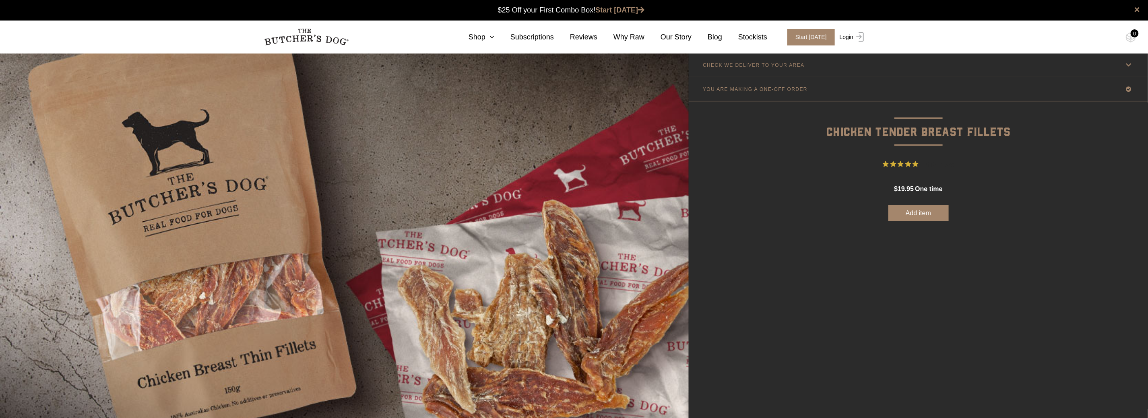
click at [853, 35] on link "Login" at bounding box center [851, 37] width 26 height 17
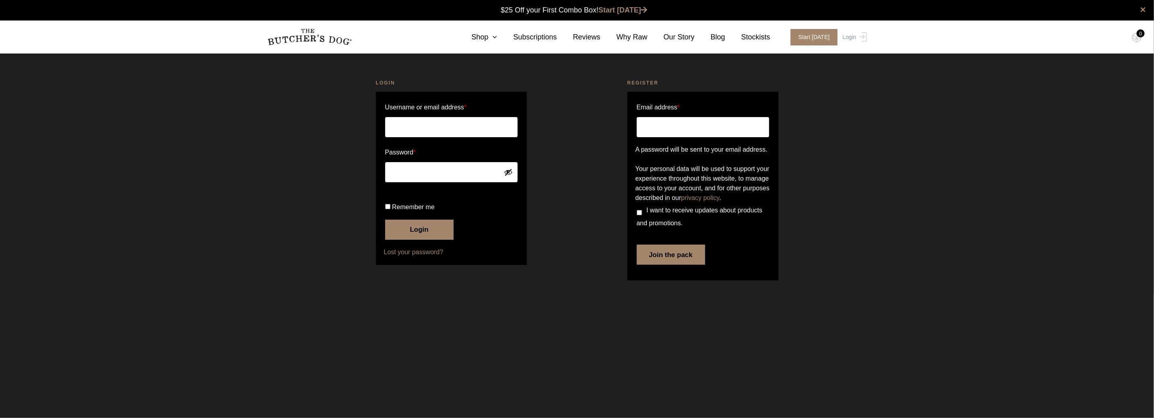
click at [657, 128] on input "Email address *" at bounding box center [703, 127] width 132 height 20
click at [666, 129] on input "Email address *" at bounding box center [703, 127] width 132 height 20
type input "applin.home@gmail.com"
click at [865, 176] on div "Login Username or email address * Password * Remember me Login Lost your passwo…" at bounding box center [577, 181] width 1154 height 224
click at [769, 266] on p "Join the pack" at bounding box center [703, 253] width 135 height 25
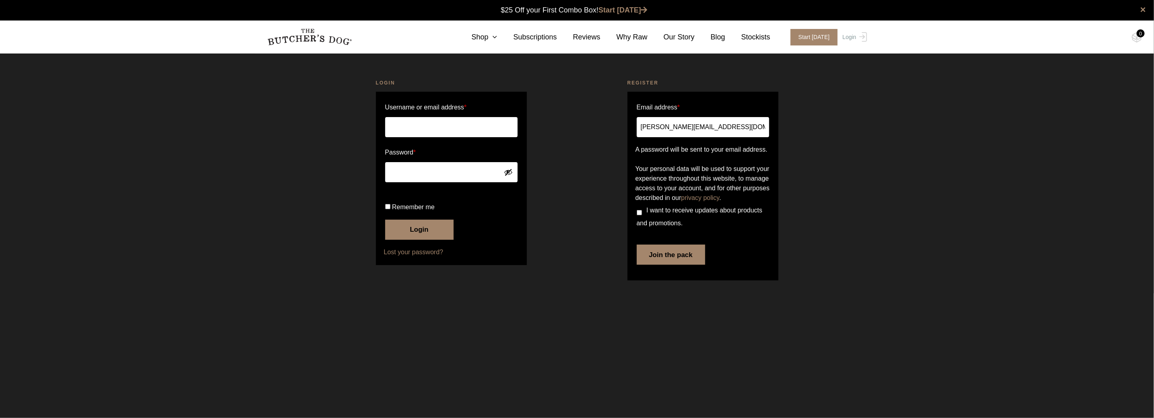
click at [751, 203] on p "Your personal data will be used to support your experience throughout this webs…" at bounding box center [703, 183] width 135 height 39
click at [703, 145] on p "A password will be sent to your email address." at bounding box center [703, 150] width 135 height 10
click at [934, 104] on div "Login Username or email address * Password * Remember me Login Lost your passwo…" at bounding box center [577, 181] width 1154 height 224
click at [446, 126] on input "Username or email address *" at bounding box center [451, 127] width 132 height 20
click at [669, 265] on button "Join the pack" at bounding box center [671, 255] width 68 height 20
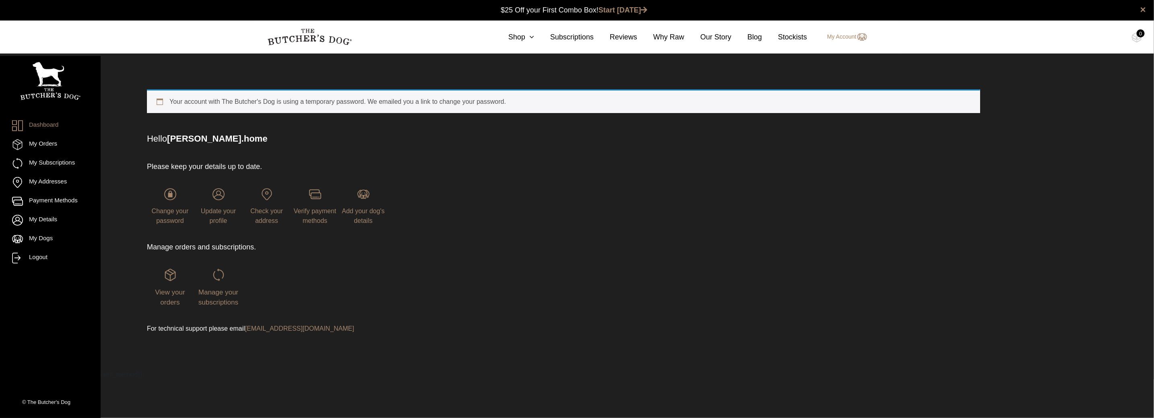
click at [349, 104] on div "Your account with The Butcher's Dog is using a temporary password. We emailed y…" at bounding box center [563, 101] width 833 height 24
click at [236, 102] on div "Your account with The Butcher's Dog is using a temporary password. We emailed y…" at bounding box center [563, 101] width 833 height 24
click at [34, 121] on link "Dashboard" at bounding box center [50, 125] width 76 height 11
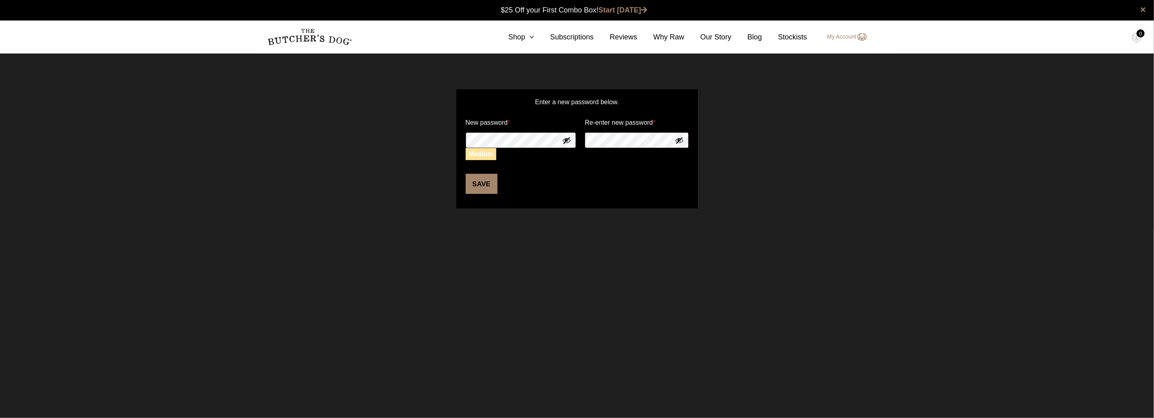
click at [682, 140] on button "Show password" at bounding box center [679, 140] width 9 height 9
click at [523, 231] on html "Place order ✕ Get item availability info & delivery time for your location. SUB…" at bounding box center [577, 209] width 1154 height 418
click at [477, 187] on button "Save" at bounding box center [482, 184] width 32 height 20
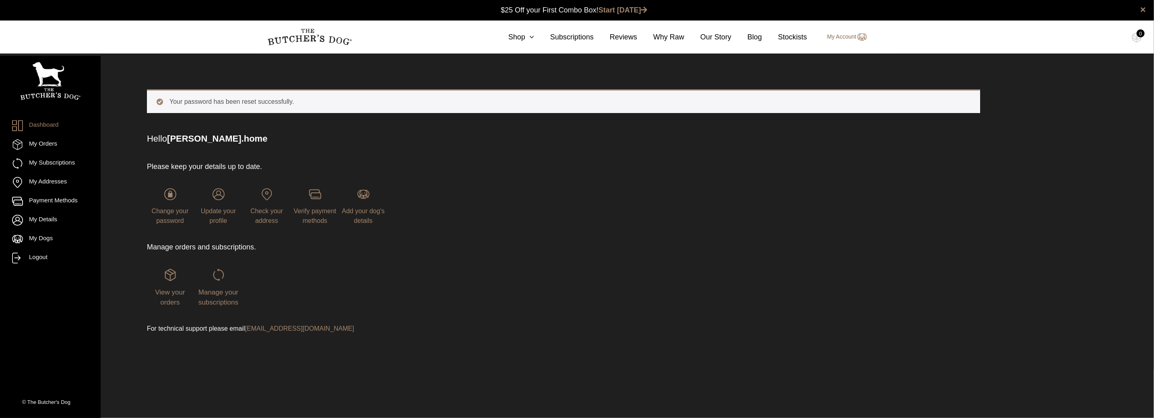
click at [854, 37] on link "My Account" at bounding box center [843, 37] width 48 height 10
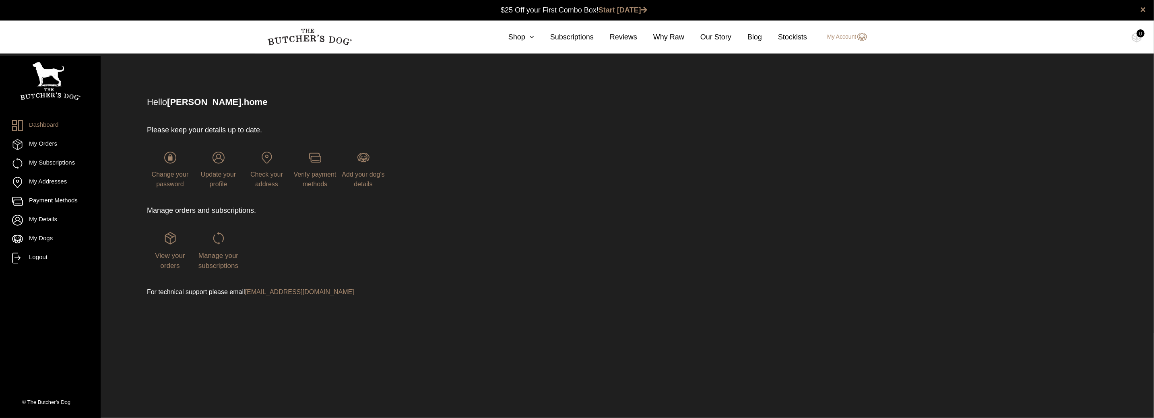
click at [137, 81] on div "Hello applin.home Please keep your details up to date. Change your password Upd…" at bounding box center [564, 201] width 914 height 264
click at [219, 161] on img at bounding box center [219, 158] width 12 height 12
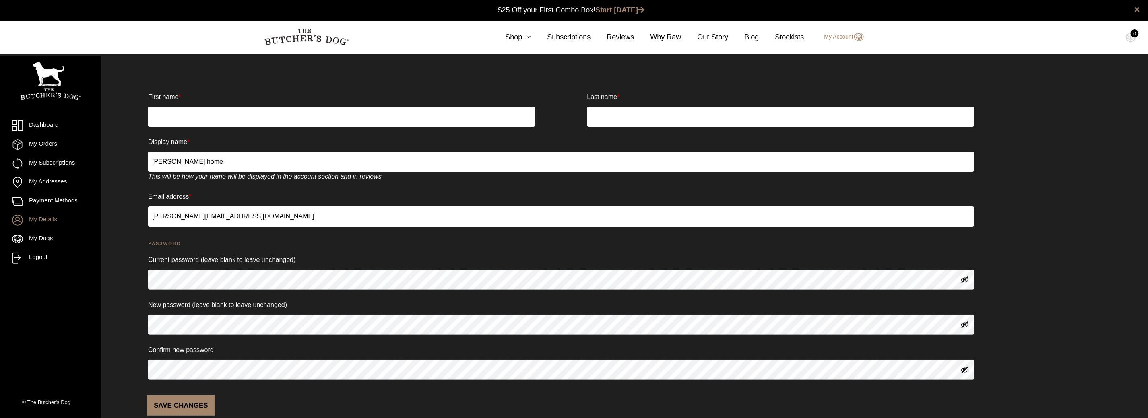
click at [188, 118] on input "First name *" at bounding box center [341, 117] width 387 height 20
type input "[PERSON_NAME]"
click at [616, 124] on input "Last name *" at bounding box center [780, 117] width 387 height 20
type input "[PERSON_NAME]"
drag, startPoint x: 176, startPoint y: 162, endPoint x: 127, endPoint y: 163, distance: 49.1
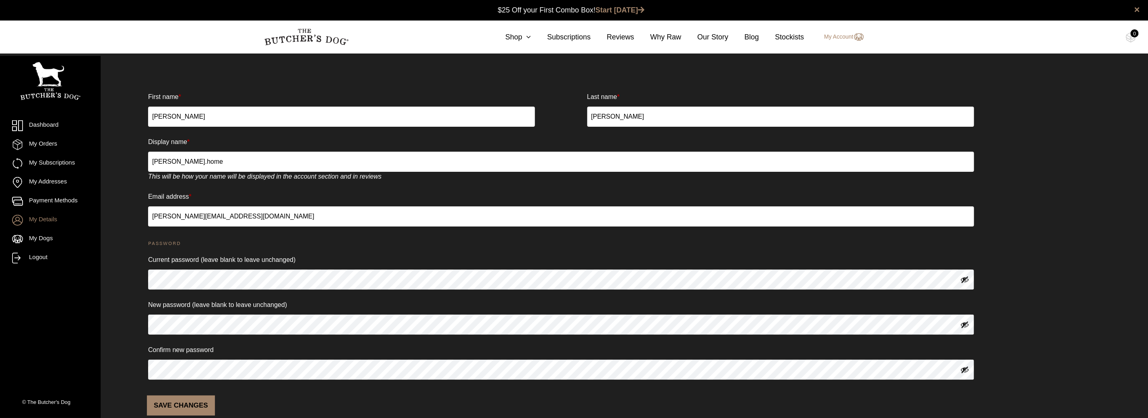
click at [127, 163] on div "First name * Allan Last name * Applin Display name * applin.home This will be h…" at bounding box center [561, 252] width 909 height 367
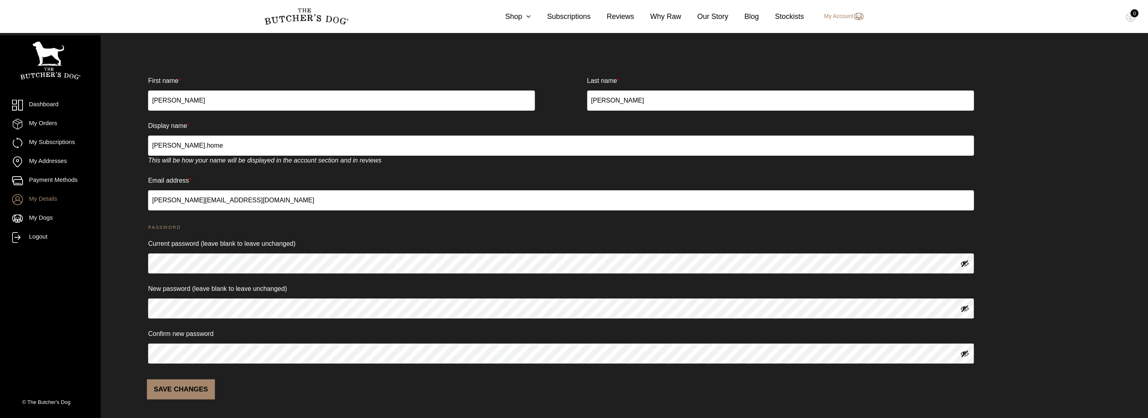
scroll to position [17, 0]
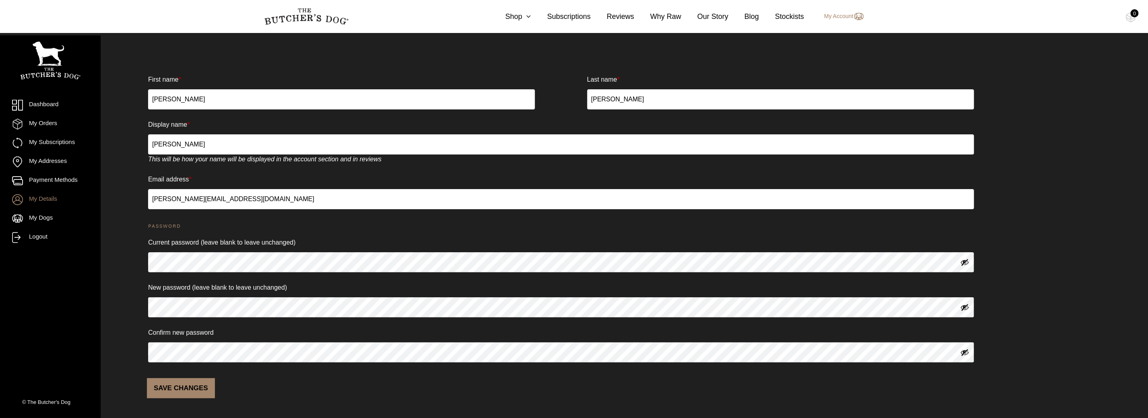
type input "Allan"
click at [114, 217] on div "First name * Allan Last name * Applin Display name * Allan This will be how you…" at bounding box center [561, 235] width 909 height 367
click at [173, 387] on button "Save changes" at bounding box center [181, 388] width 68 height 20
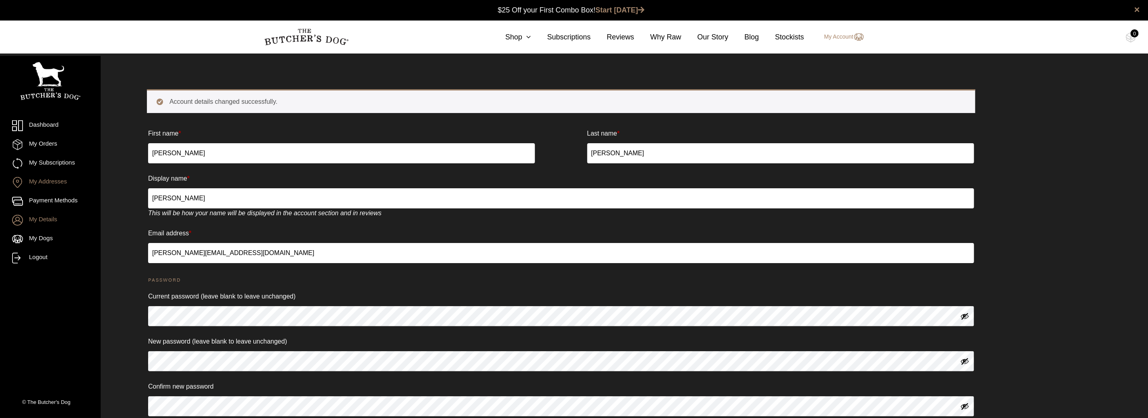
click at [41, 184] on link "My Addresses" at bounding box center [50, 182] width 76 height 11
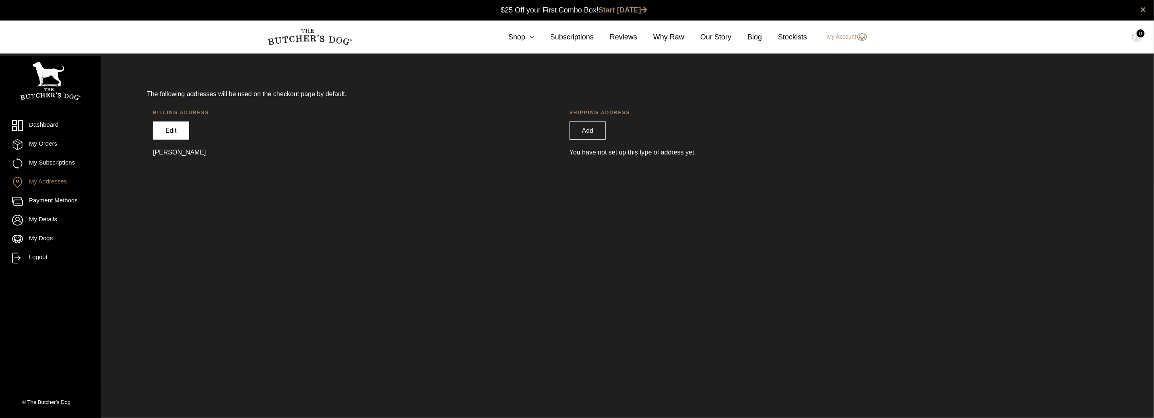
click at [174, 129] on link "Edit" at bounding box center [171, 131] width 36 height 18
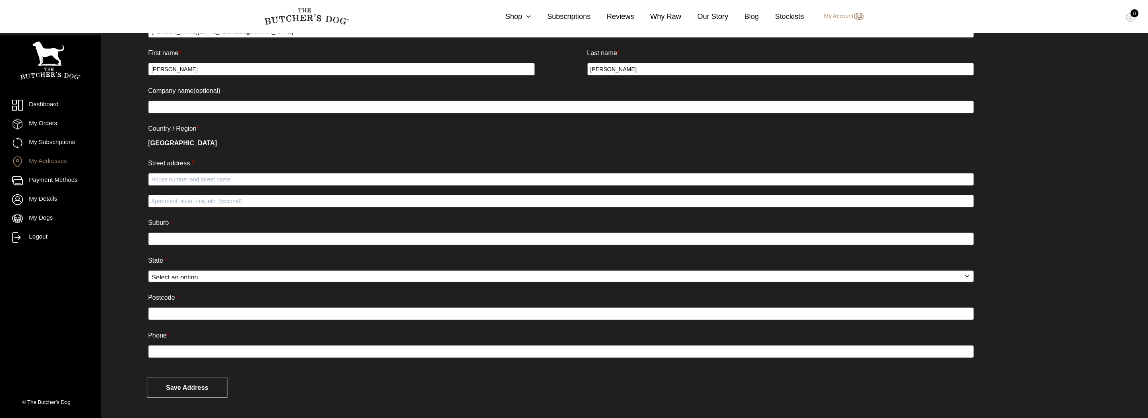
scroll to position [112, 0]
click at [171, 176] on input "Street address *" at bounding box center [561, 179] width 826 height 13
click at [182, 175] on input "Street address *" at bounding box center [561, 179] width 826 height 13
type input "[STREET_ADDRESS]"
click at [182, 201] on input "Apartment, suite, unit, etc. (optional)" at bounding box center [561, 201] width 826 height 13
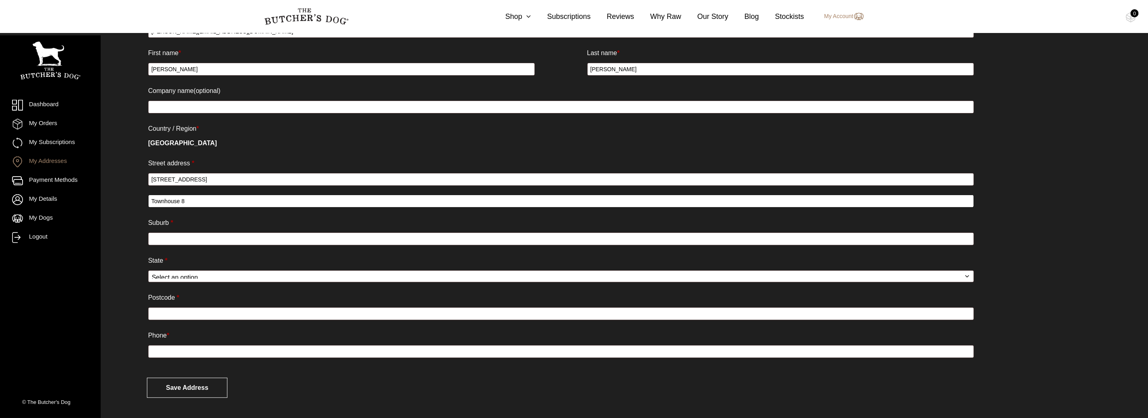
type input "Townhouse 8"
click at [182, 237] on input "Suburb *" at bounding box center [561, 239] width 826 height 13
type input "Hamilton"
click at [174, 275] on select "Select an option… Australian Capital Territory New South Wales Northern Territo…" at bounding box center [561, 277] width 826 height 12
select select "QLD"
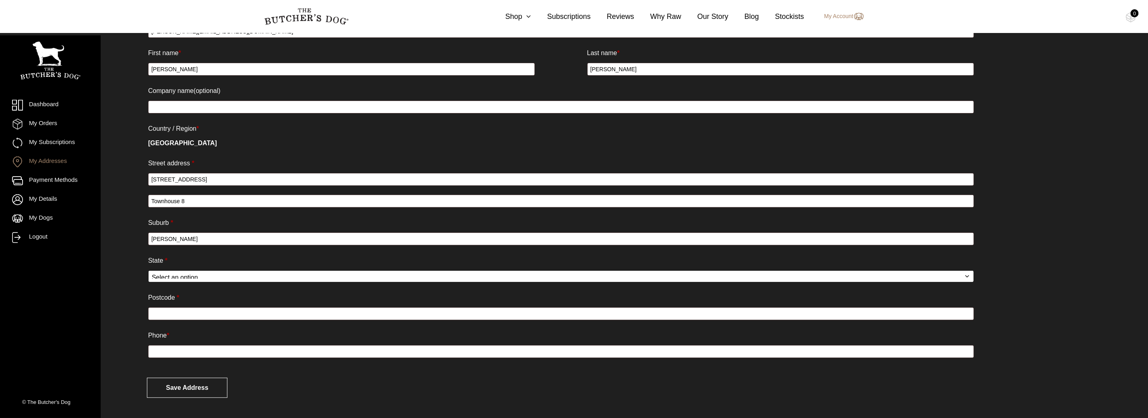
click at [148, 271] on select "Select an option… Australian Capital Territory New South Wales Northern Territo…" at bounding box center [561, 277] width 826 height 12
click at [193, 313] on input "Postcode *" at bounding box center [561, 314] width 826 height 13
type input "4007"
click at [186, 354] on input "Phone *" at bounding box center [561, 351] width 826 height 13
type input "0400767001"
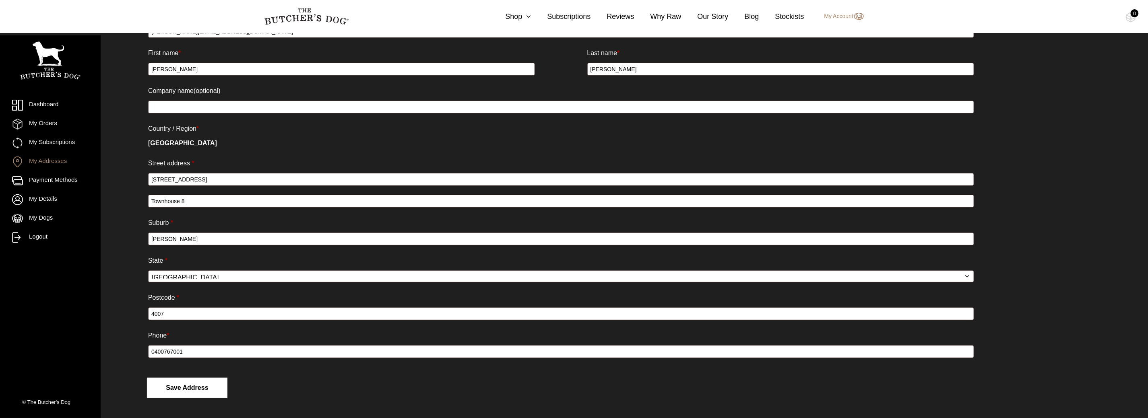
click at [190, 386] on button "Save address" at bounding box center [187, 388] width 81 height 20
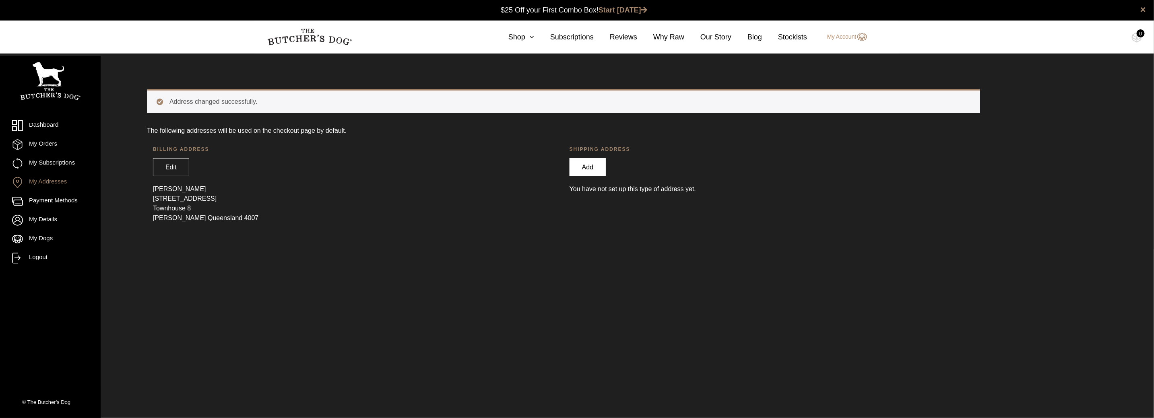
click at [595, 167] on link "Add" at bounding box center [588, 167] width 36 height 18
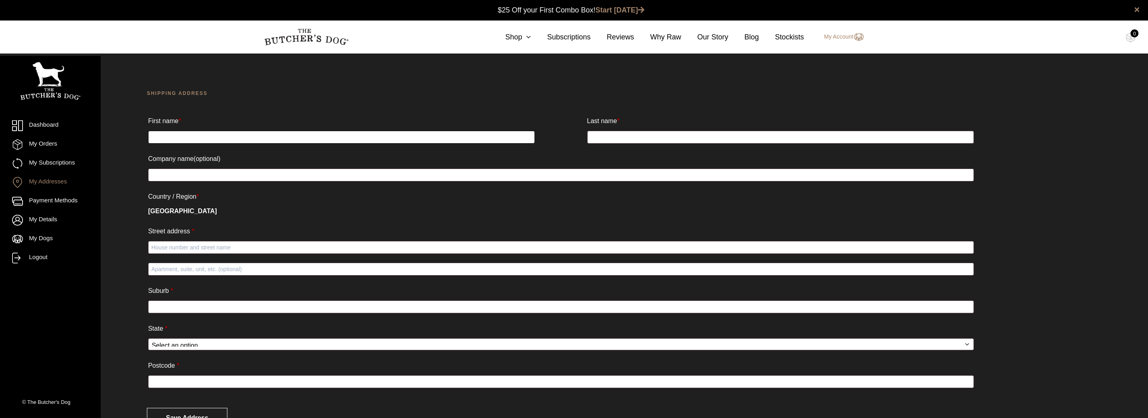
click at [244, 136] on input "First name *" at bounding box center [341, 137] width 387 height 13
type input "Allan"
click at [611, 135] on input "Last name *" at bounding box center [780, 137] width 387 height 13
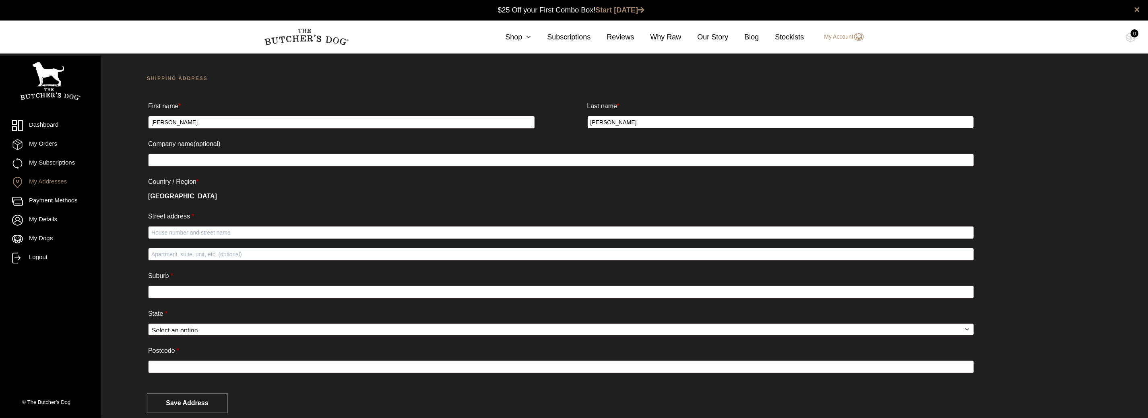
scroll to position [35, 0]
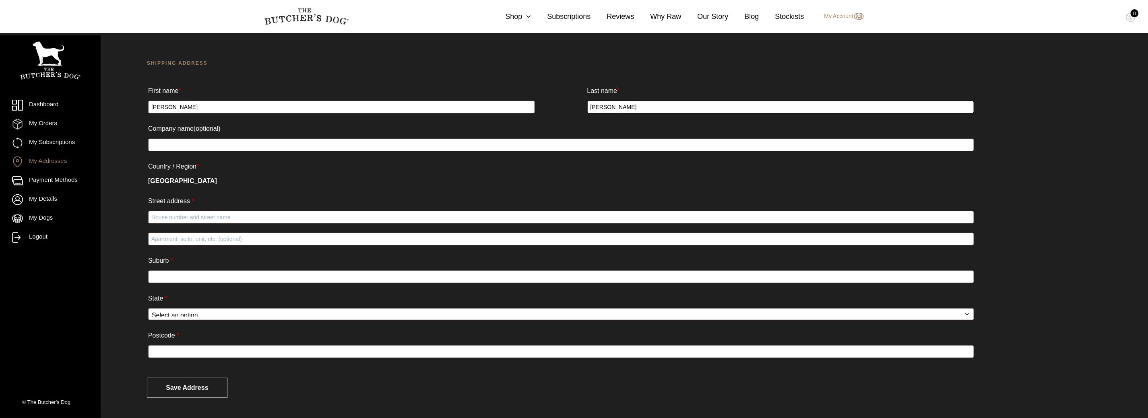
type input "Applin"
click at [184, 217] on input "Street address *" at bounding box center [561, 217] width 826 height 13
type input "12 Riverview Tce"
click at [169, 240] on input "Apartment, suite, unit, etc. (optional)" at bounding box center [561, 239] width 826 height 13
type input "Townhouse 8"
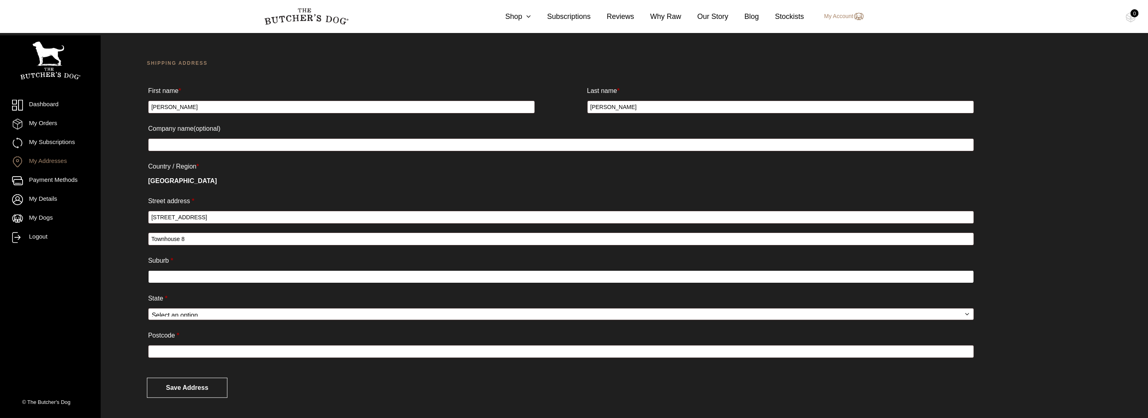
click at [181, 280] on input "Suburb *" at bounding box center [561, 277] width 826 height 13
type input "Hamilton"
click at [178, 312] on select "Select an option… Australian Capital Territory New South Wales Northern Territo…" at bounding box center [561, 314] width 826 height 12
select select "QLD"
click at [148, 308] on select "Select an option… Australian Capital Territory New South Wales Northern Territo…" at bounding box center [561, 314] width 826 height 12
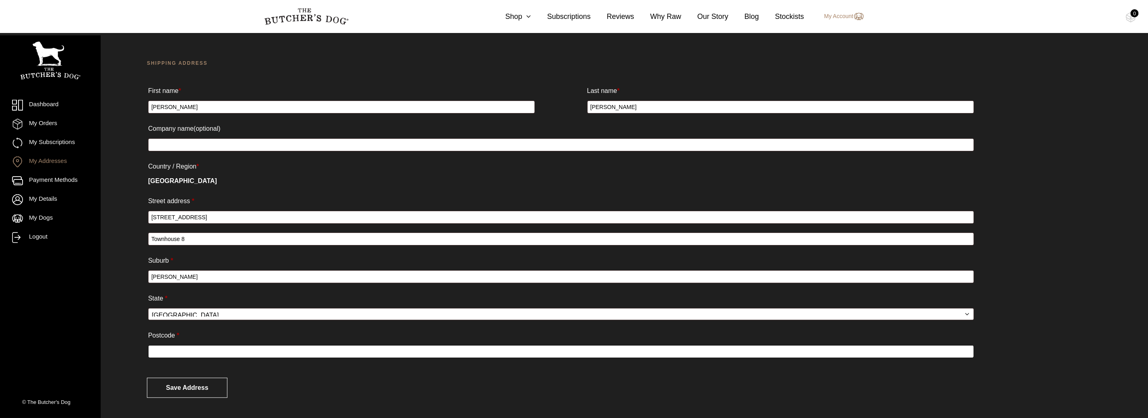
click at [212, 353] on input "Postcode *" at bounding box center [561, 351] width 826 height 13
type input "4007"
click at [197, 386] on button "Save address" at bounding box center [187, 388] width 81 height 20
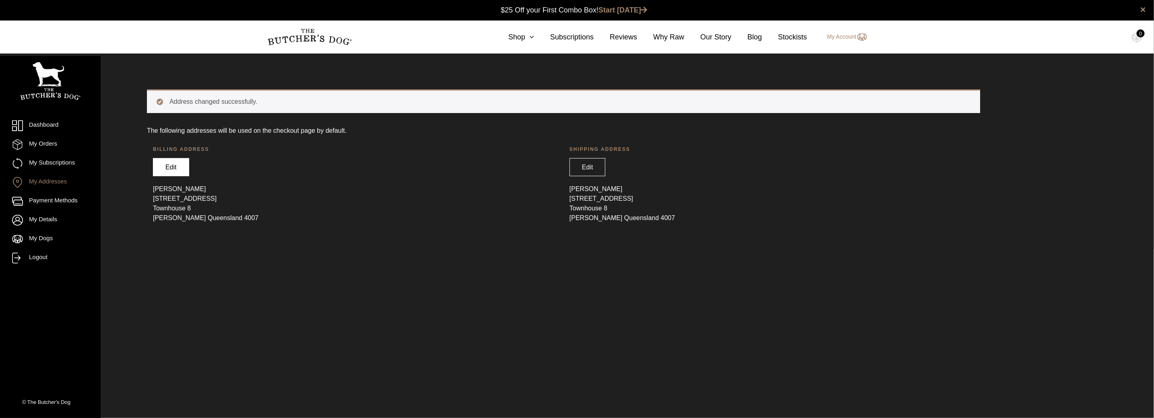
click at [167, 166] on link "Edit" at bounding box center [171, 167] width 36 height 18
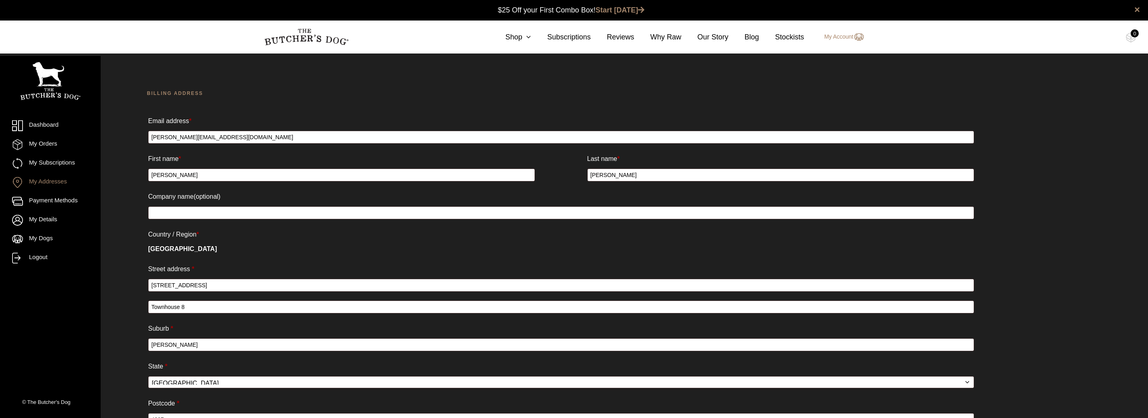
select select "QLD"
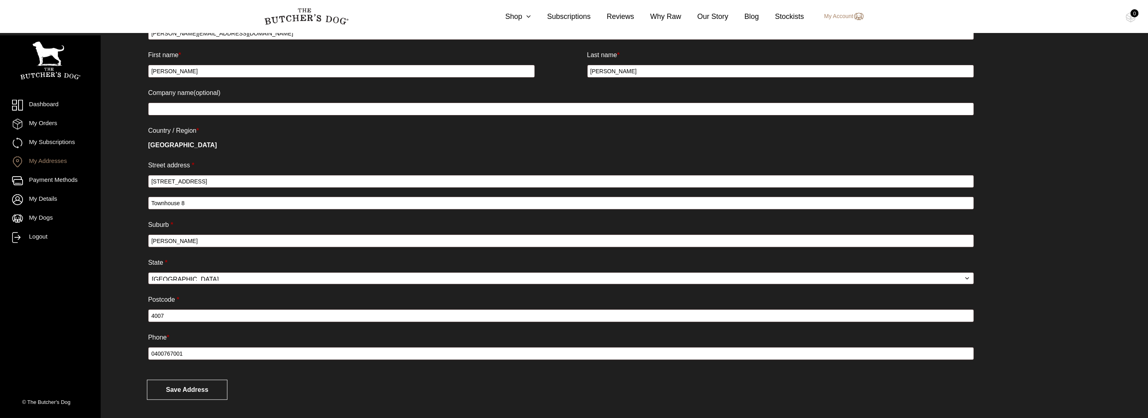
scroll to position [112, 0]
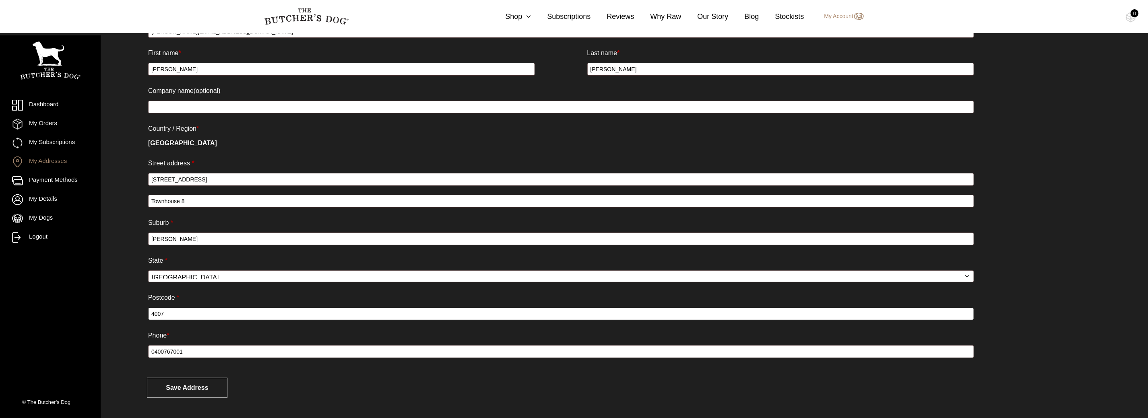
click at [177, 315] on input "4007" at bounding box center [561, 314] width 826 height 13
type input "4"
type input "2085"
click at [195, 388] on button "Save address" at bounding box center [187, 388] width 81 height 20
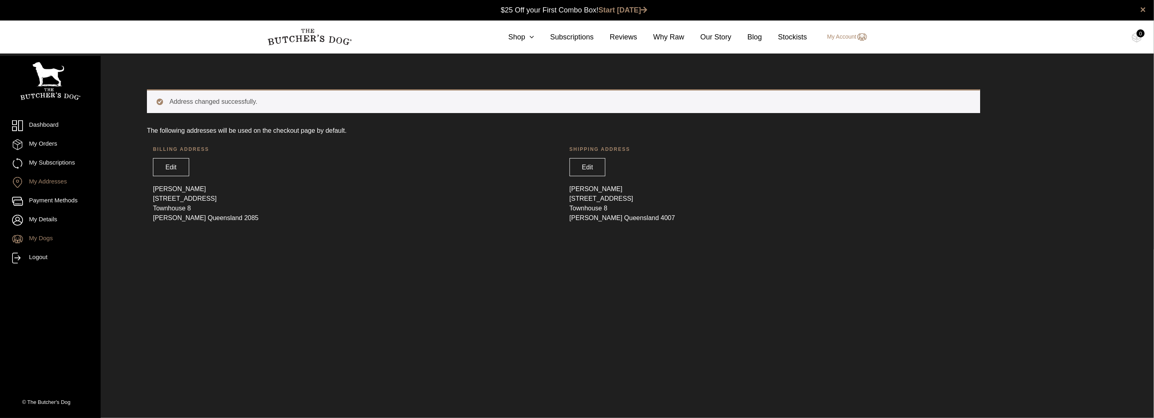
click at [41, 236] on link "My Dogs" at bounding box center [50, 239] width 76 height 11
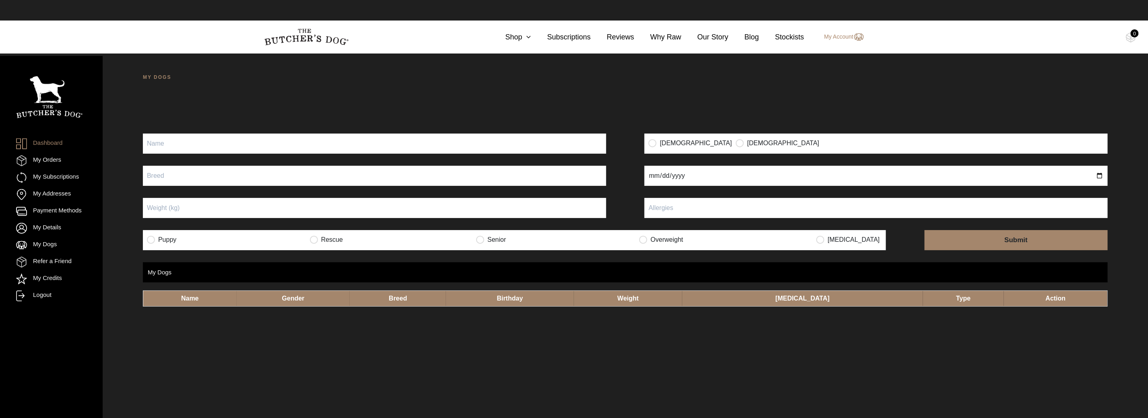
click at [46, 142] on link "Dashboard" at bounding box center [39, 143] width 46 height 11
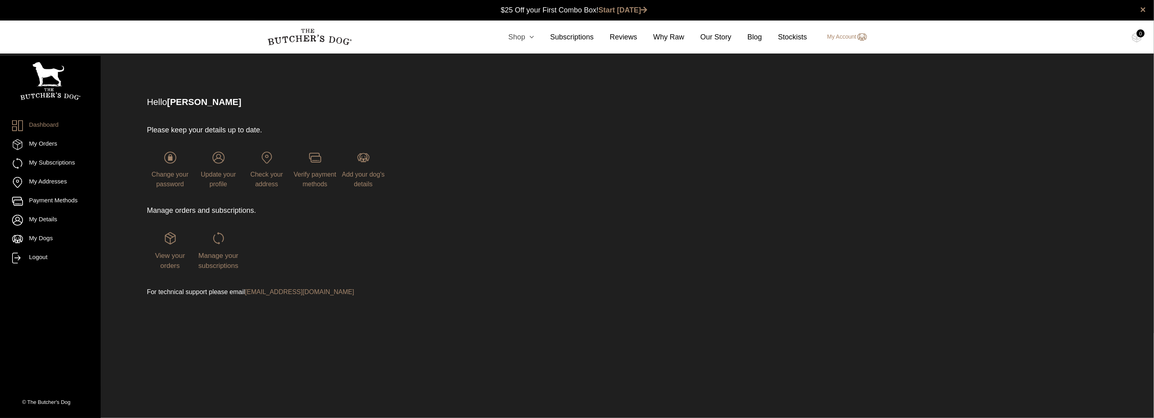
click at [529, 36] on link "Shop" at bounding box center [513, 37] width 42 height 11
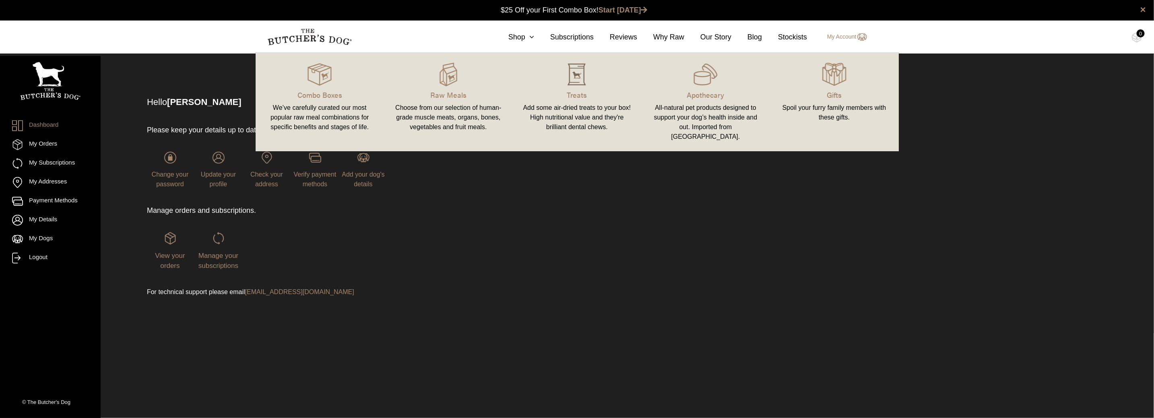
click at [583, 74] on img at bounding box center [577, 74] width 24 height 24
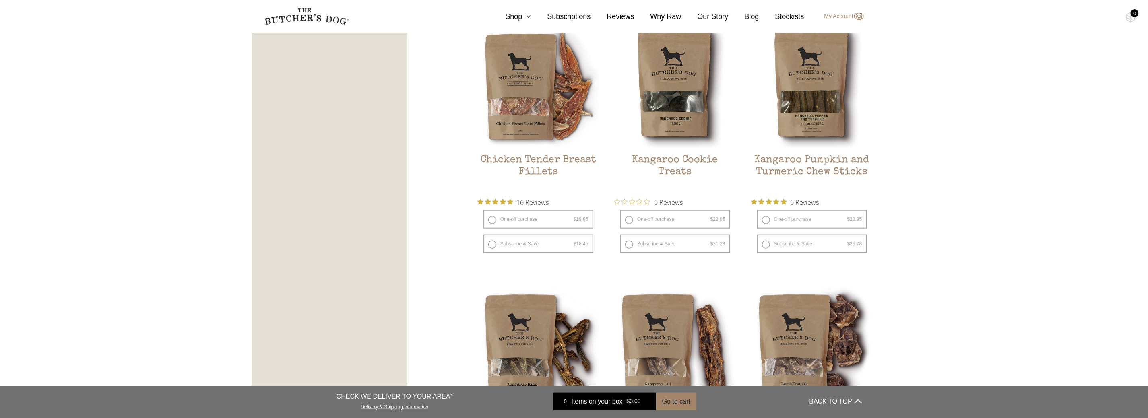
scroll to position [483, 0]
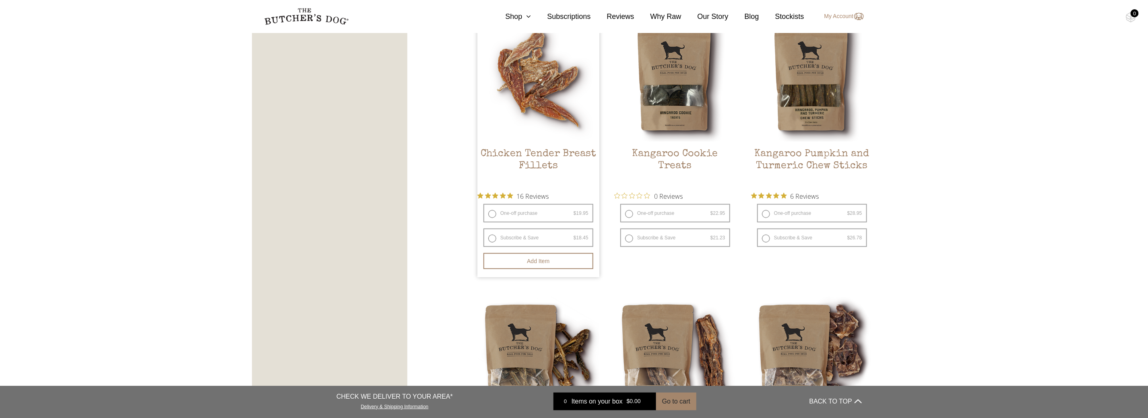
click at [493, 213] on label "One-off purchase $ 19.95 — or subscribe and save 7.5%" at bounding box center [539, 213] width 110 height 19
radio input "true"
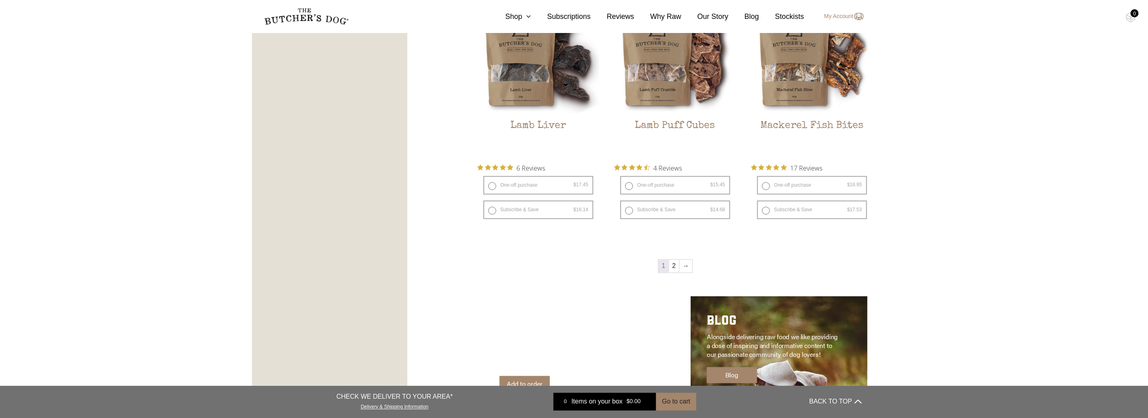
scroll to position [1047, 0]
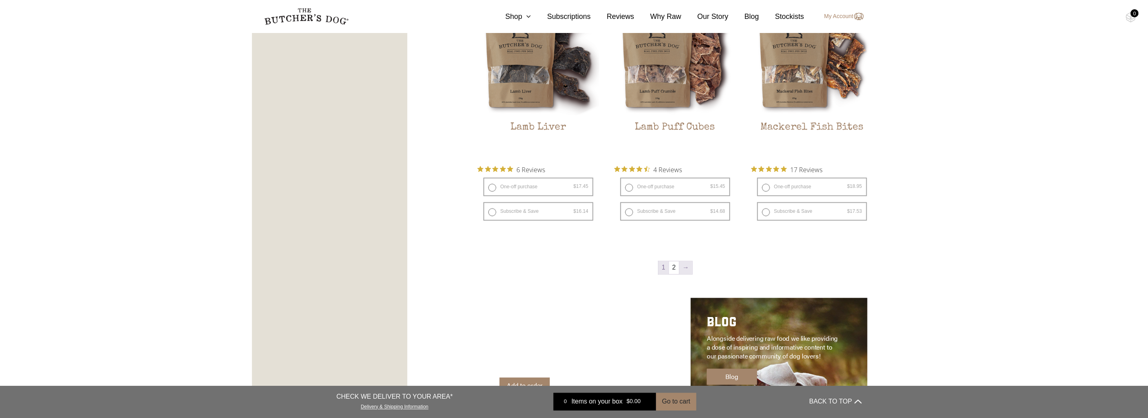
click at [686, 267] on link "→" at bounding box center [686, 268] width 13 height 13
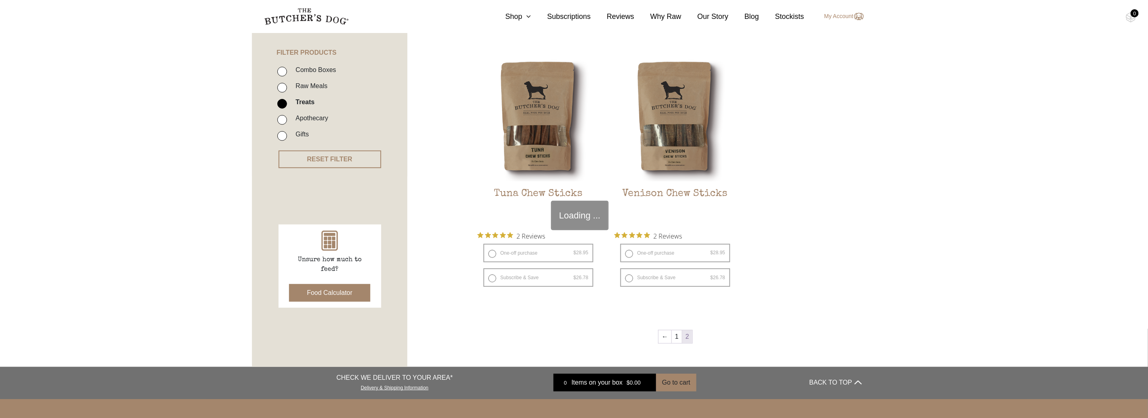
scroll to position [182, 0]
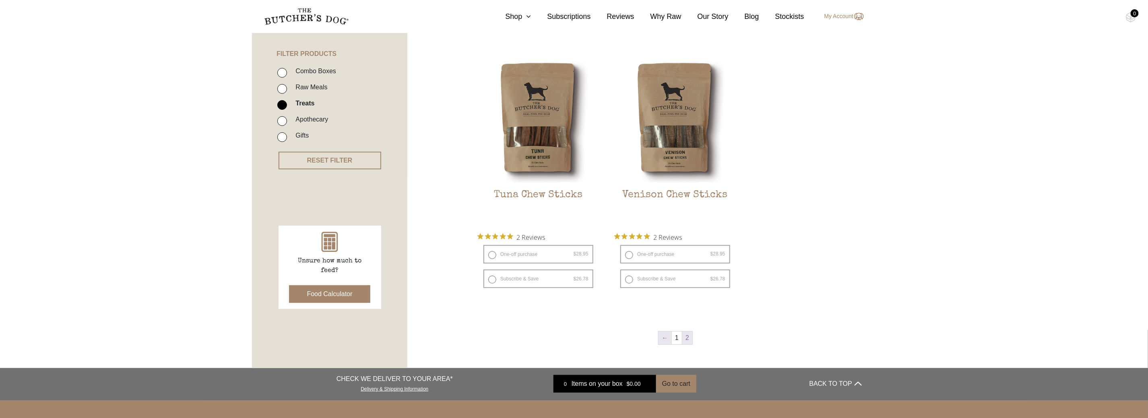
click at [663, 339] on link "←" at bounding box center [665, 338] width 13 height 13
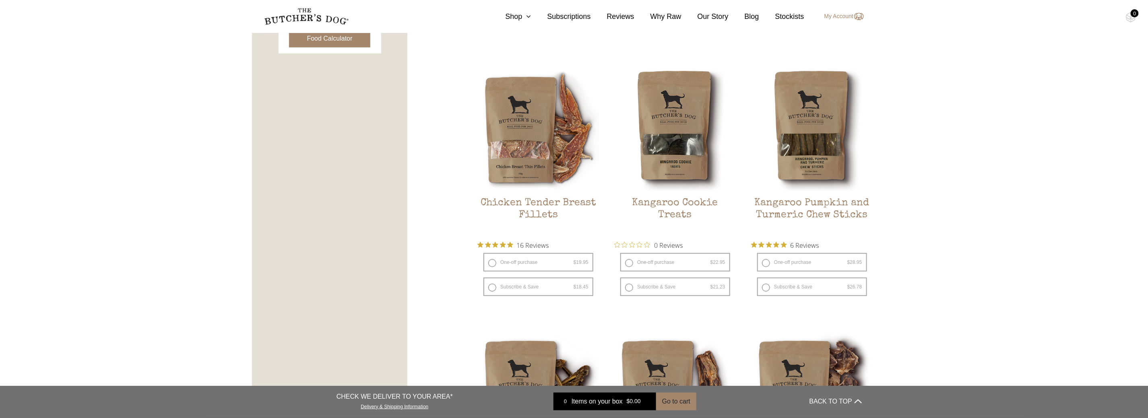
scroll to position [504, 0]
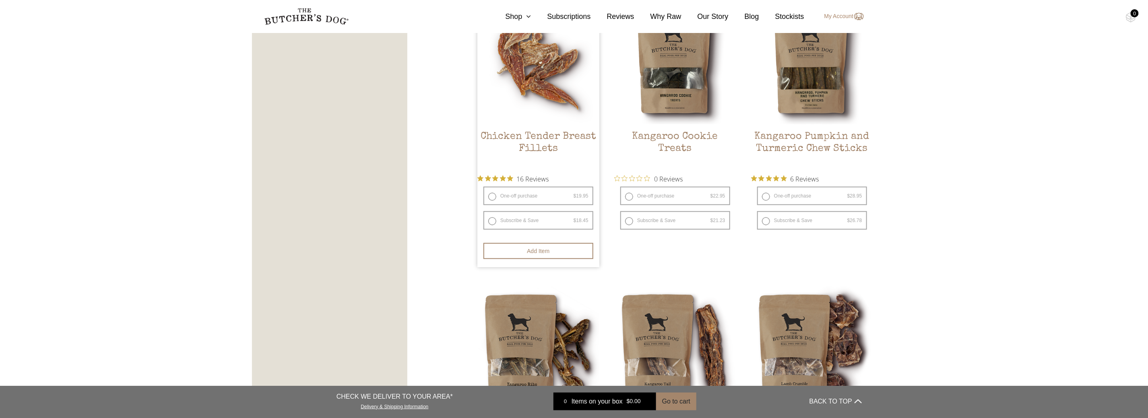
click at [491, 194] on label "One-off purchase $ 19.95 — or subscribe and save 7.5%" at bounding box center [539, 196] width 110 height 19
radio input "true"
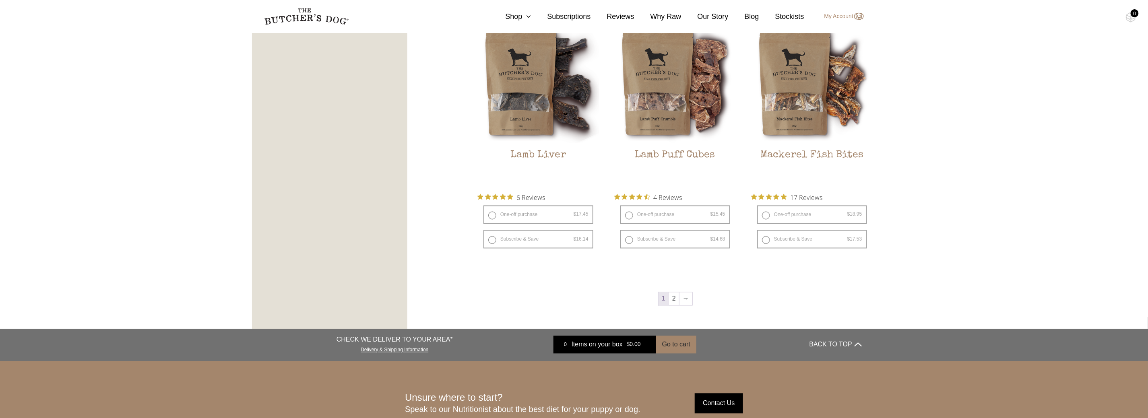
scroll to position [1027, 0]
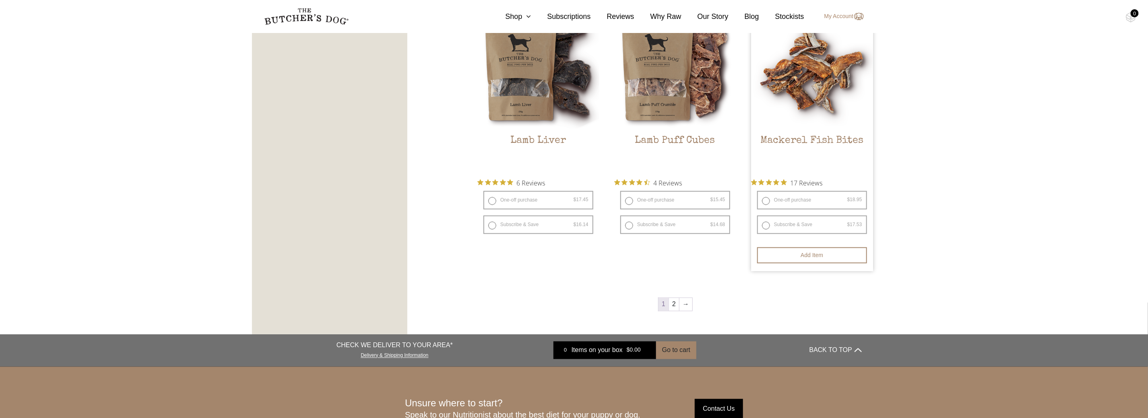
click at [767, 198] on label "One-off purchase $ 18.95 — or subscribe and save 7.5%" at bounding box center [812, 200] width 110 height 19
radio input "true"
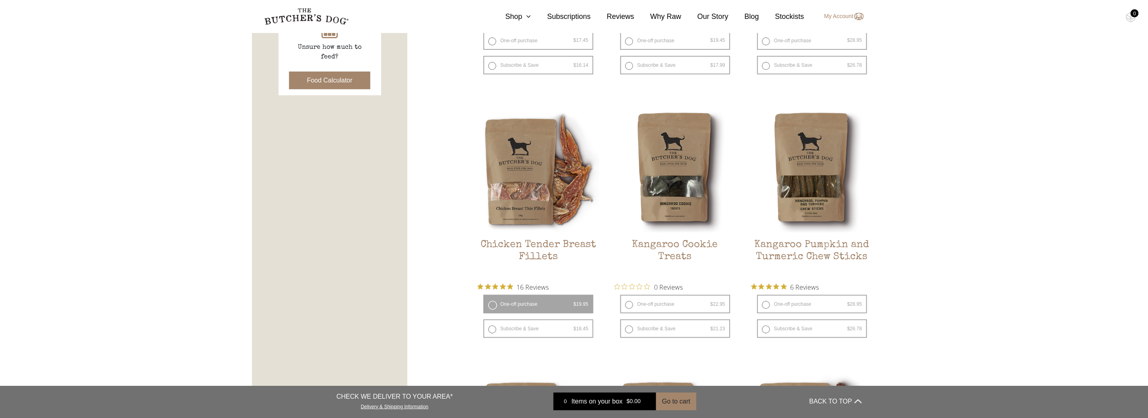
scroll to position [402, 0]
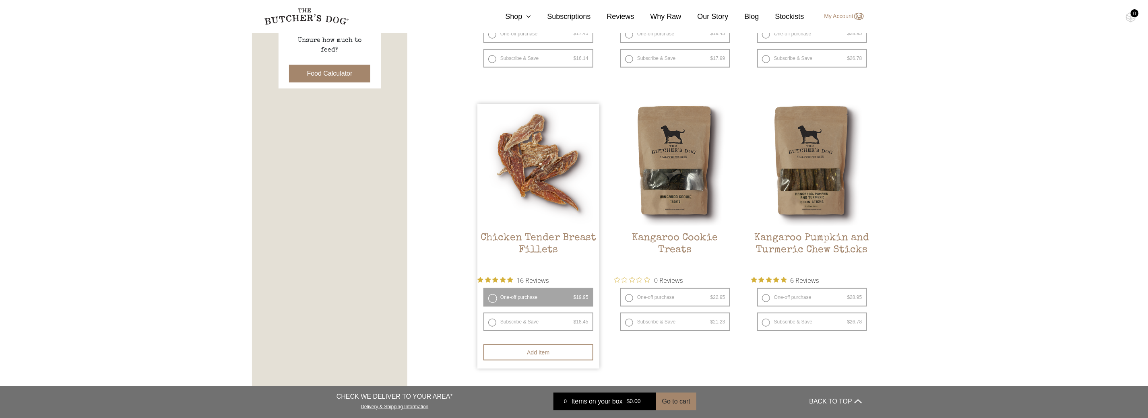
click at [509, 297] on label "One-off purchase $ 19.95 — or subscribe and save 7.5%" at bounding box center [539, 297] width 110 height 19
click at [533, 356] on button "Add item" at bounding box center [539, 353] width 110 height 16
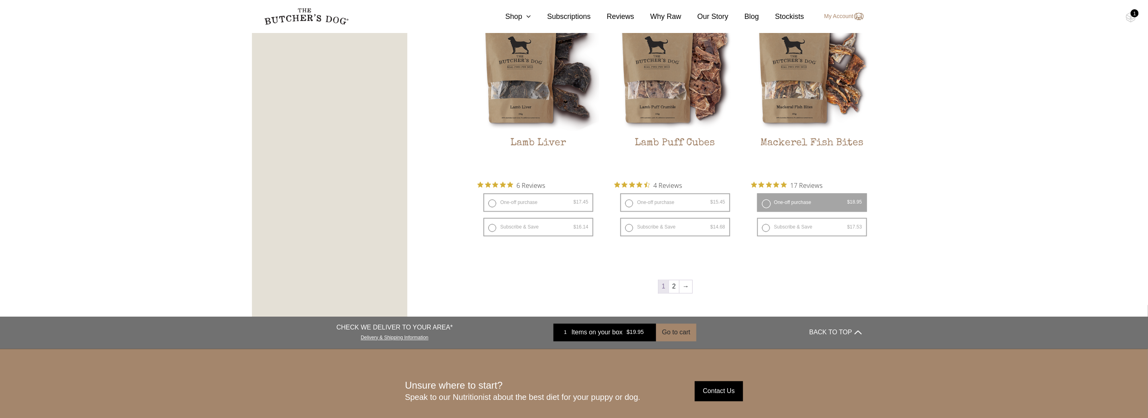
scroll to position [1047, 0]
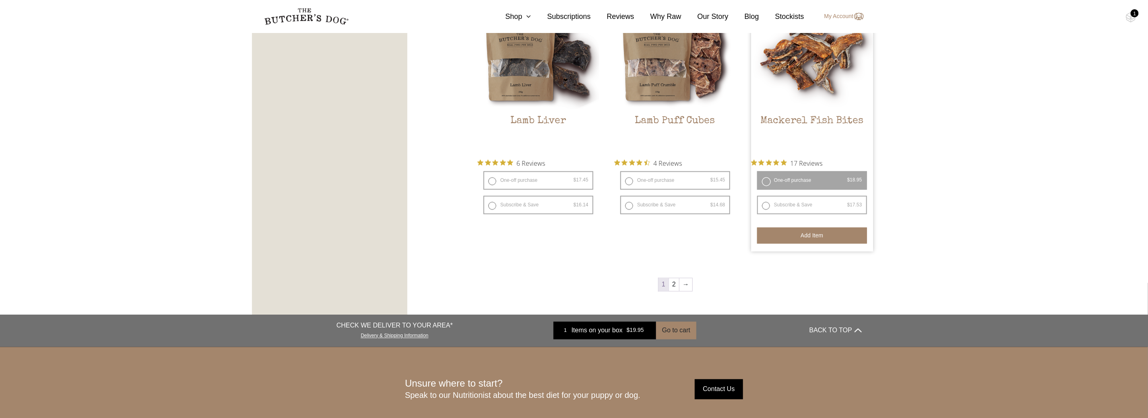
click at [804, 234] on button "Add item" at bounding box center [812, 236] width 110 height 16
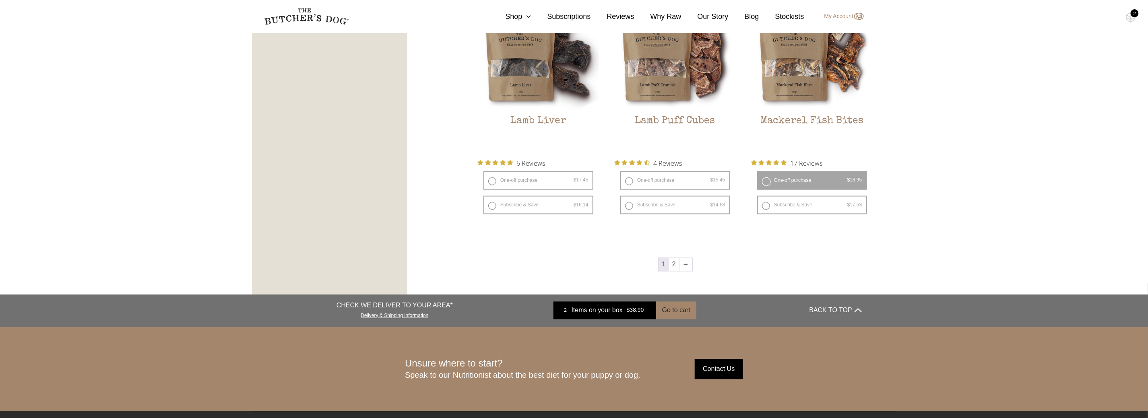
click at [1131, 13] on div "2" at bounding box center [1135, 13] width 8 height 8
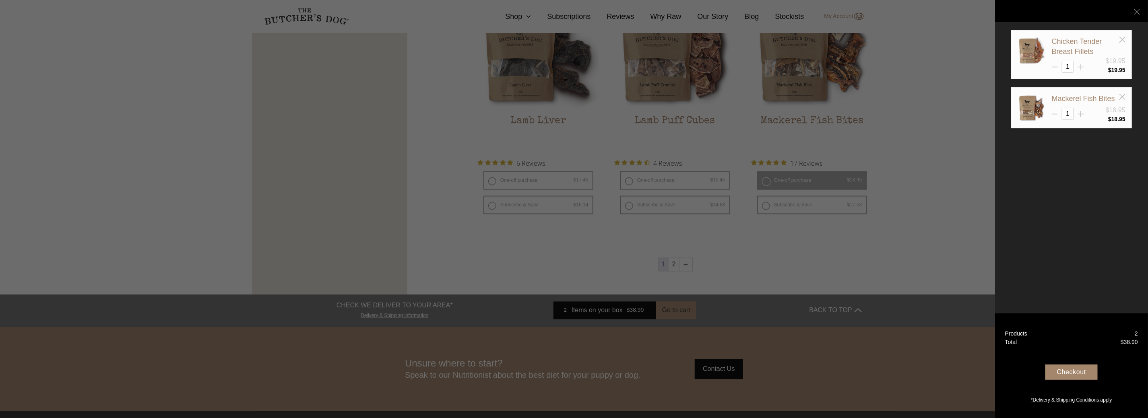
click at [1083, 66] on icon at bounding box center [1081, 67] width 6 height 6
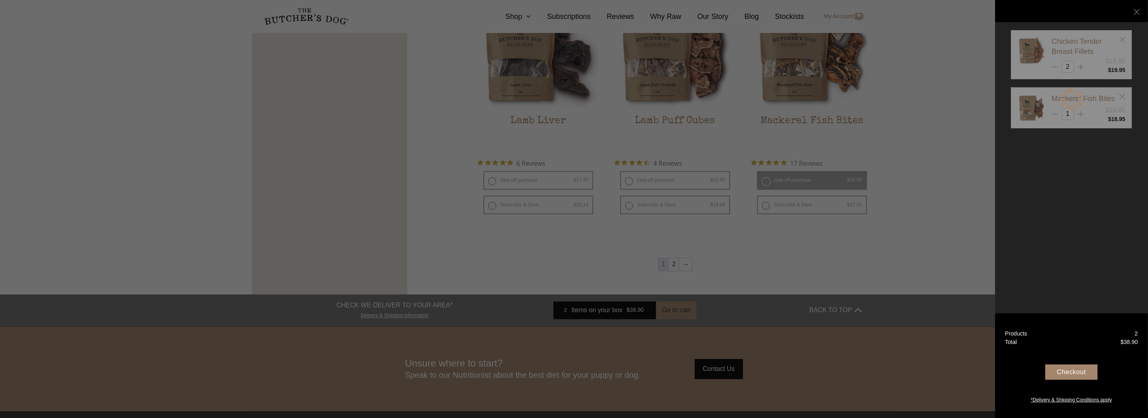
click at [1080, 66] on div at bounding box center [1071, 99] width 121 height 138
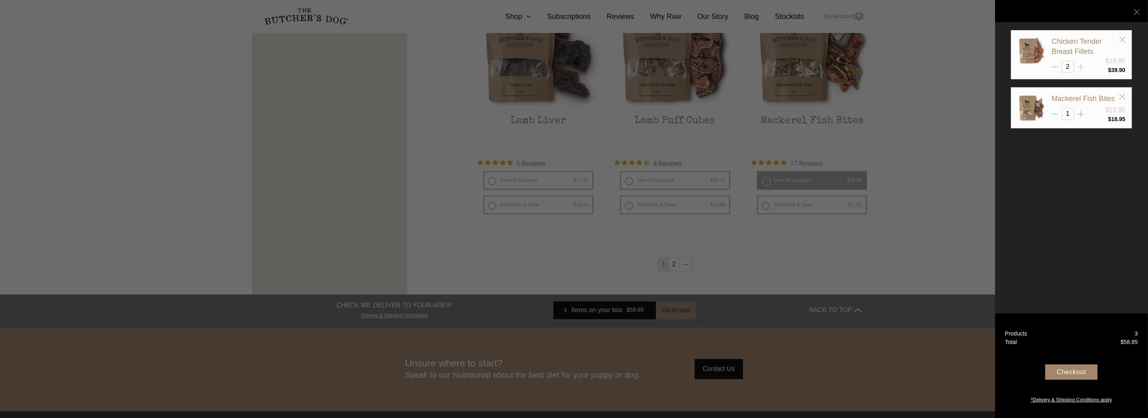
click at [1079, 65] on icon at bounding box center [1081, 67] width 6 height 6
click at [1079, 64] on icon at bounding box center [1081, 67] width 6 height 6
click at [1081, 66] on line at bounding box center [1081, 67] width 0 height 6
click at [1082, 64] on icon at bounding box center [1081, 67] width 6 height 6
type input "6"
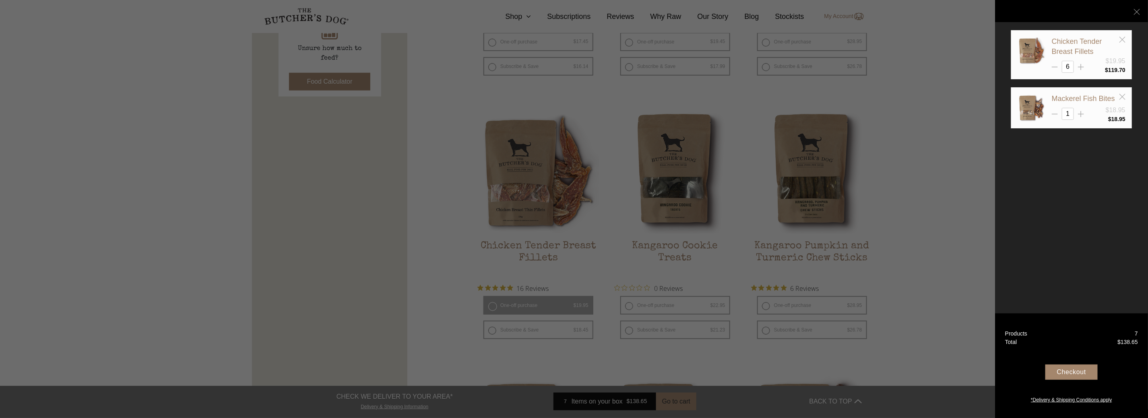
scroll to position [391, 0]
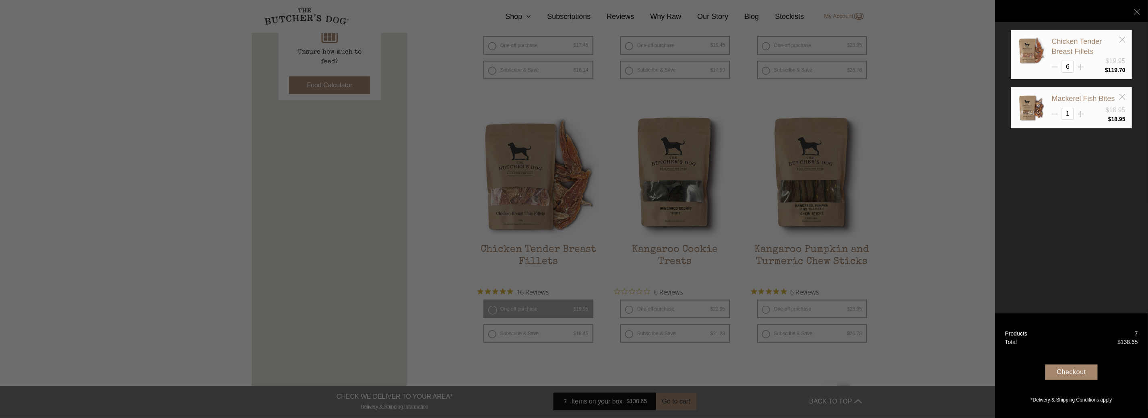
click at [665, 403] on div at bounding box center [574, 209] width 1148 height 418
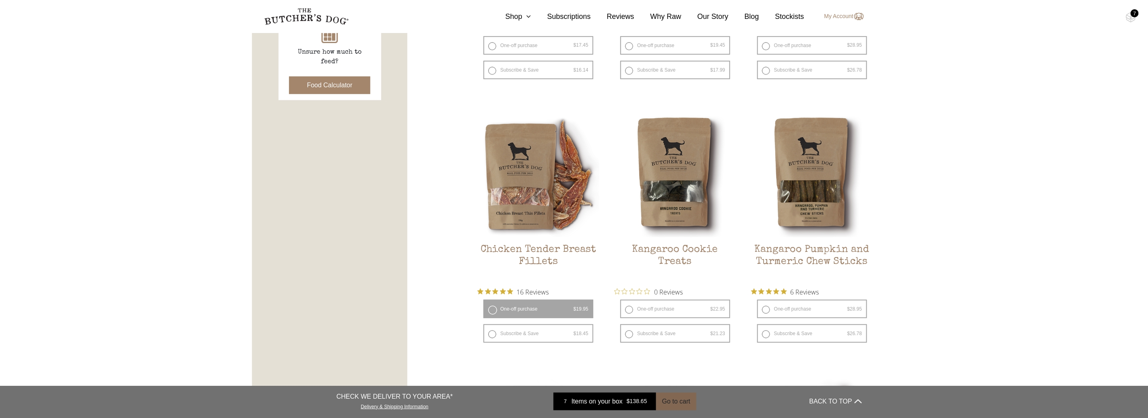
click at [669, 404] on button "Go to cart" at bounding box center [676, 402] width 40 height 18
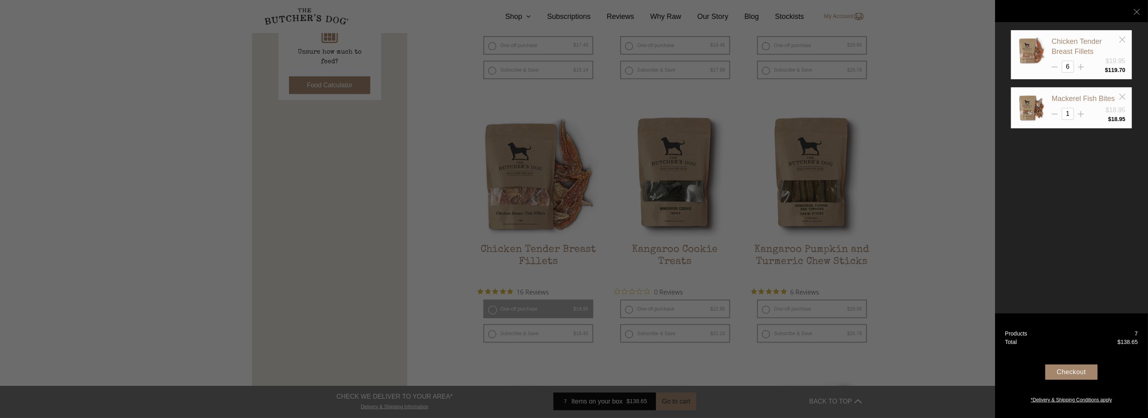
click at [1095, 211] on div "Chicken Tender Breast Fillets $19.95 6 $" at bounding box center [1071, 209] width 153 height 418
click at [1071, 371] on div "Checkout" at bounding box center [1072, 372] width 52 height 15
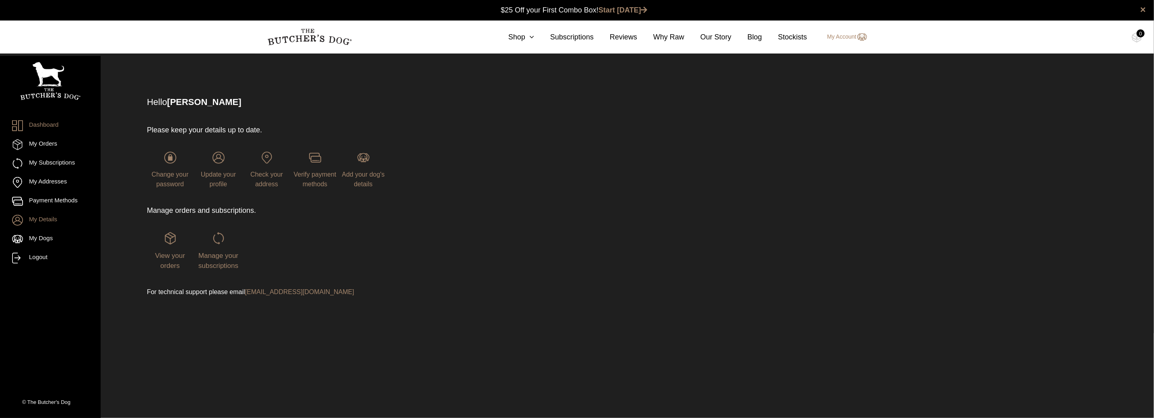
click at [43, 219] on link "My Details" at bounding box center [50, 220] width 76 height 11
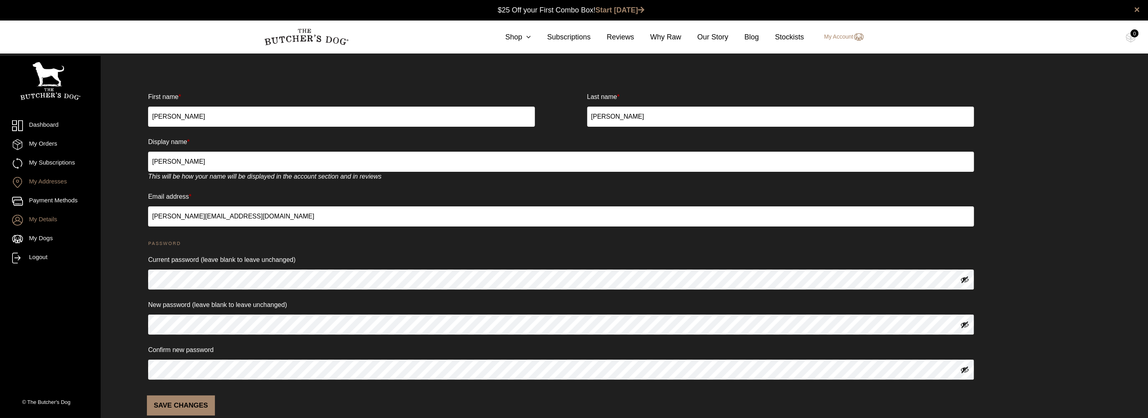
click at [48, 179] on link "My Addresses" at bounding box center [50, 182] width 76 height 11
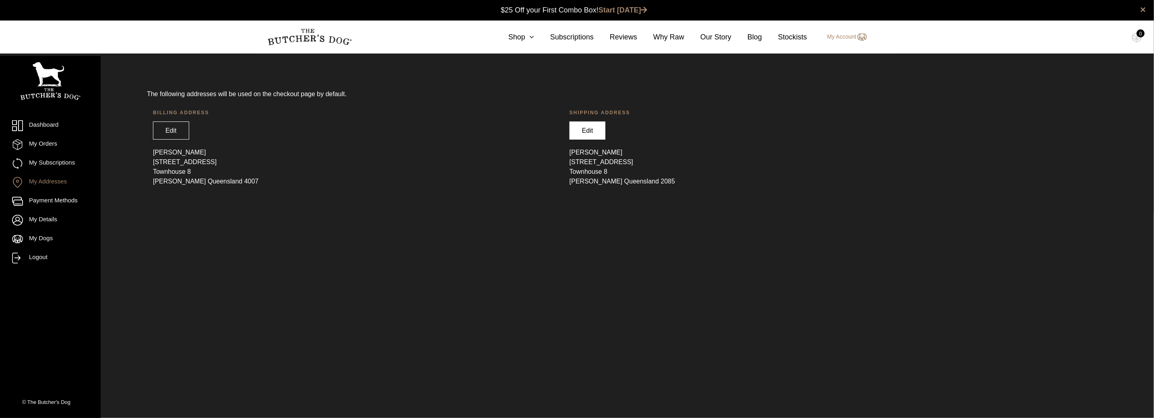
click at [592, 132] on link "Edit" at bounding box center [588, 131] width 36 height 18
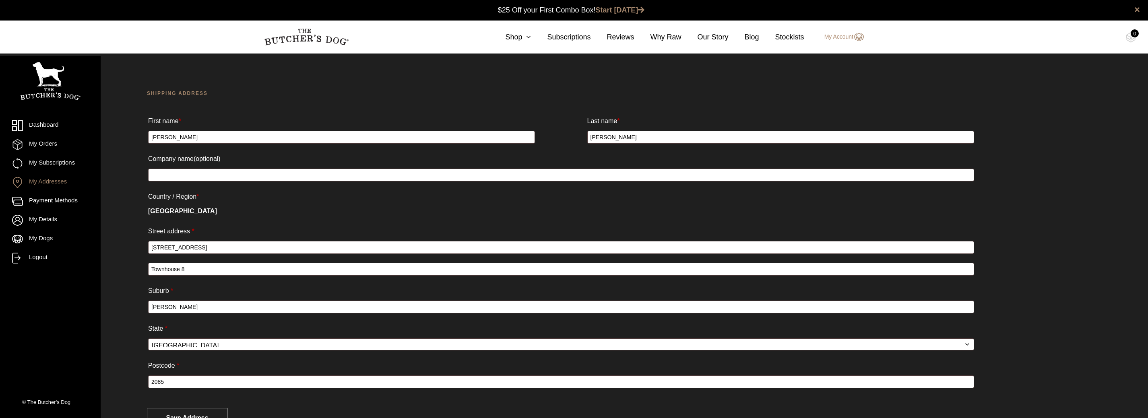
select select "QLD"
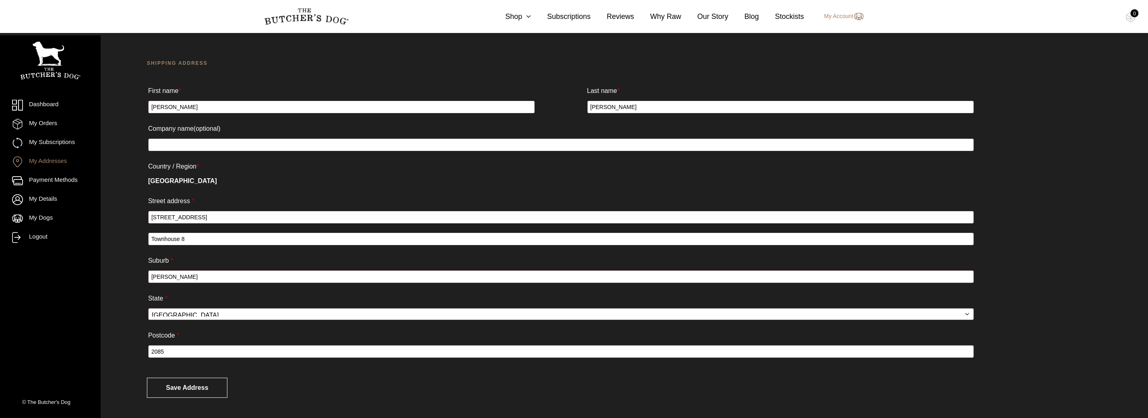
scroll to position [35, 0]
drag, startPoint x: 167, startPoint y: 351, endPoint x: 130, endPoint y: 353, distance: 37.5
click at [130, 353] on div "Shipping address First name * Allan Last name * Applin Company name (optional) …" at bounding box center [561, 228] width 909 height 379
type input "4007"
click at [183, 390] on button "Save address" at bounding box center [187, 388] width 81 height 20
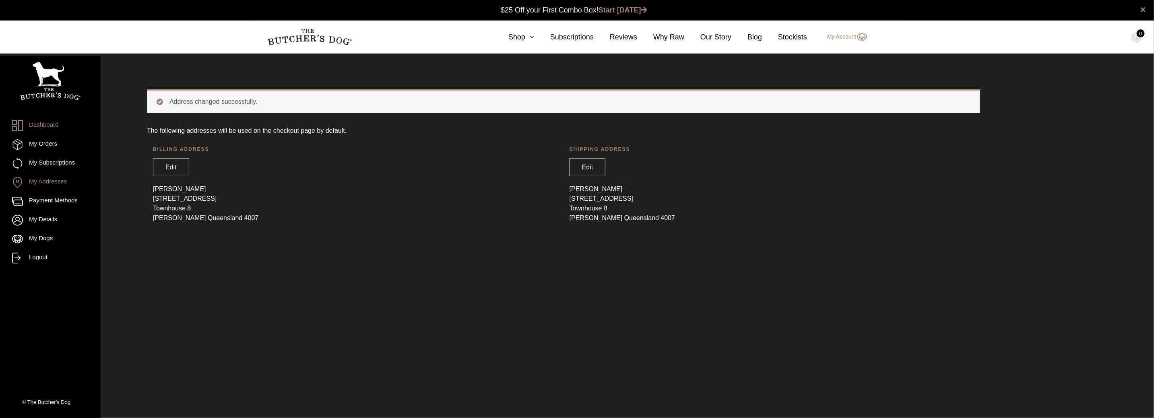
click at [53, 122] on link "Dashboard" at bounding box center [50, 125] width 76 height 11
